Goal: Task Accomplishment & Management: Manage account settings

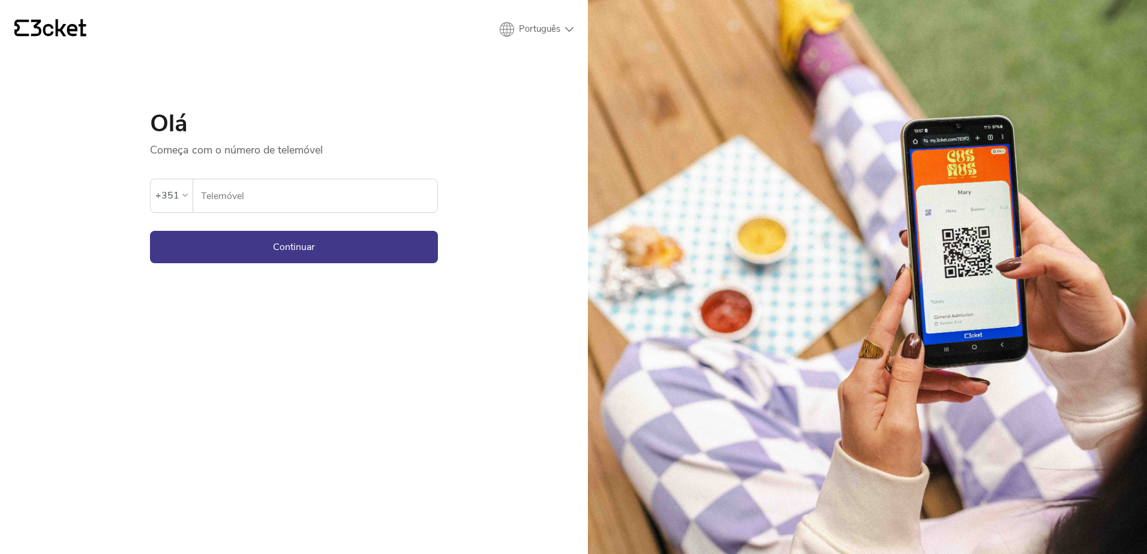
click at [236, 191] on input "Telemóvel" at bounding box center [318, 195] width 237 height 33
type input "969568906"
click at [150, 231] on button "Continuar" at bounding box center [294, 247] width 288 height 32
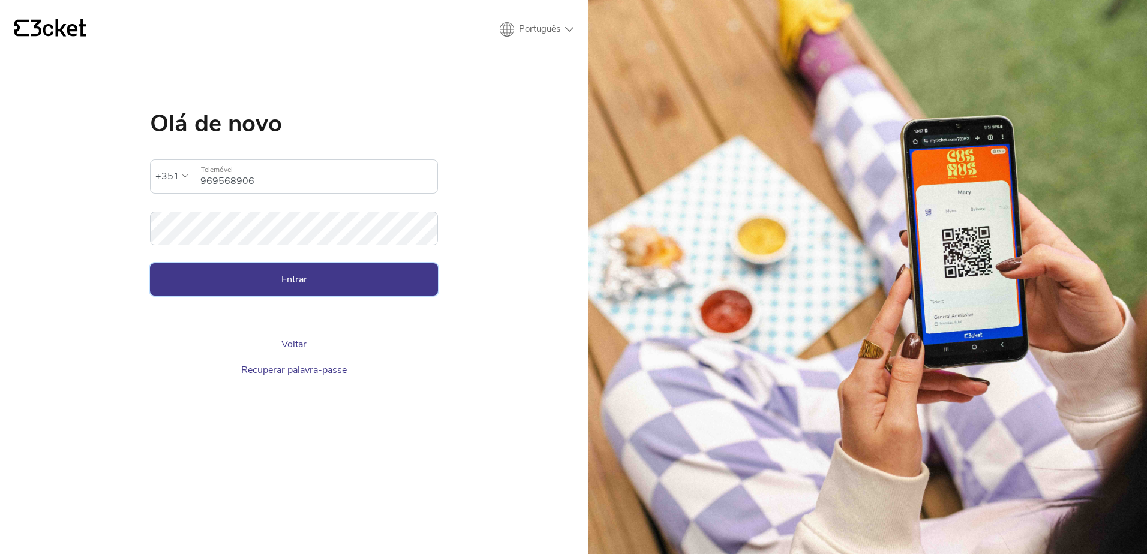
click at [324, 288] on button "Entrar" at bounding box center [294, 279] width 288 height 32
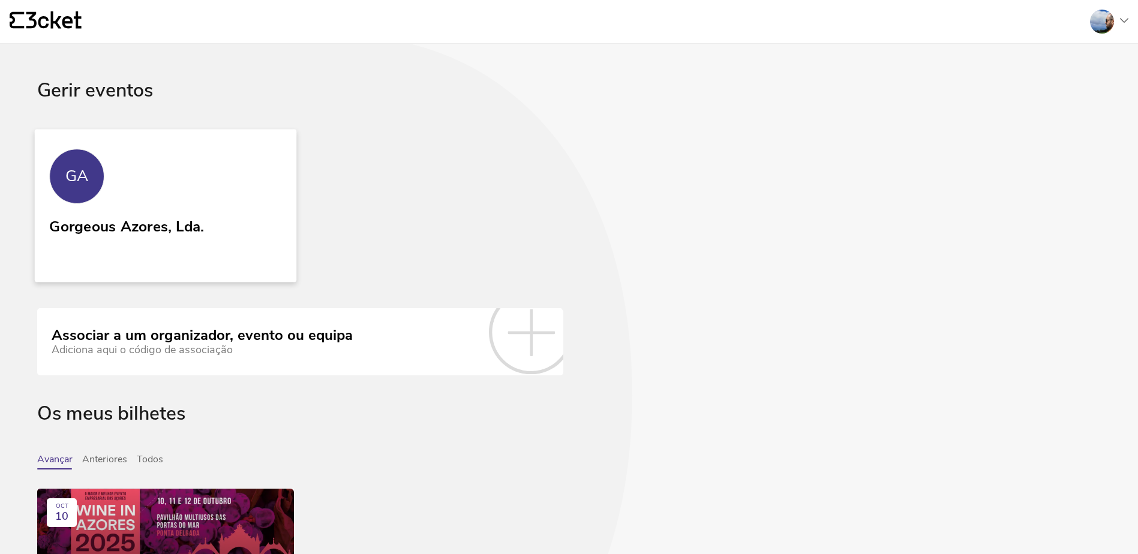
drag, startPoint x: 130, startPoint y: 233, endPoint x: 136, endPoint y: 230, distance: 7.3
click at [130, 234] on div "Gorgeous Azores, Lda." at bounding box center [126, 225] width 155 height 22
